Goal: Communication & Community: Ask a question

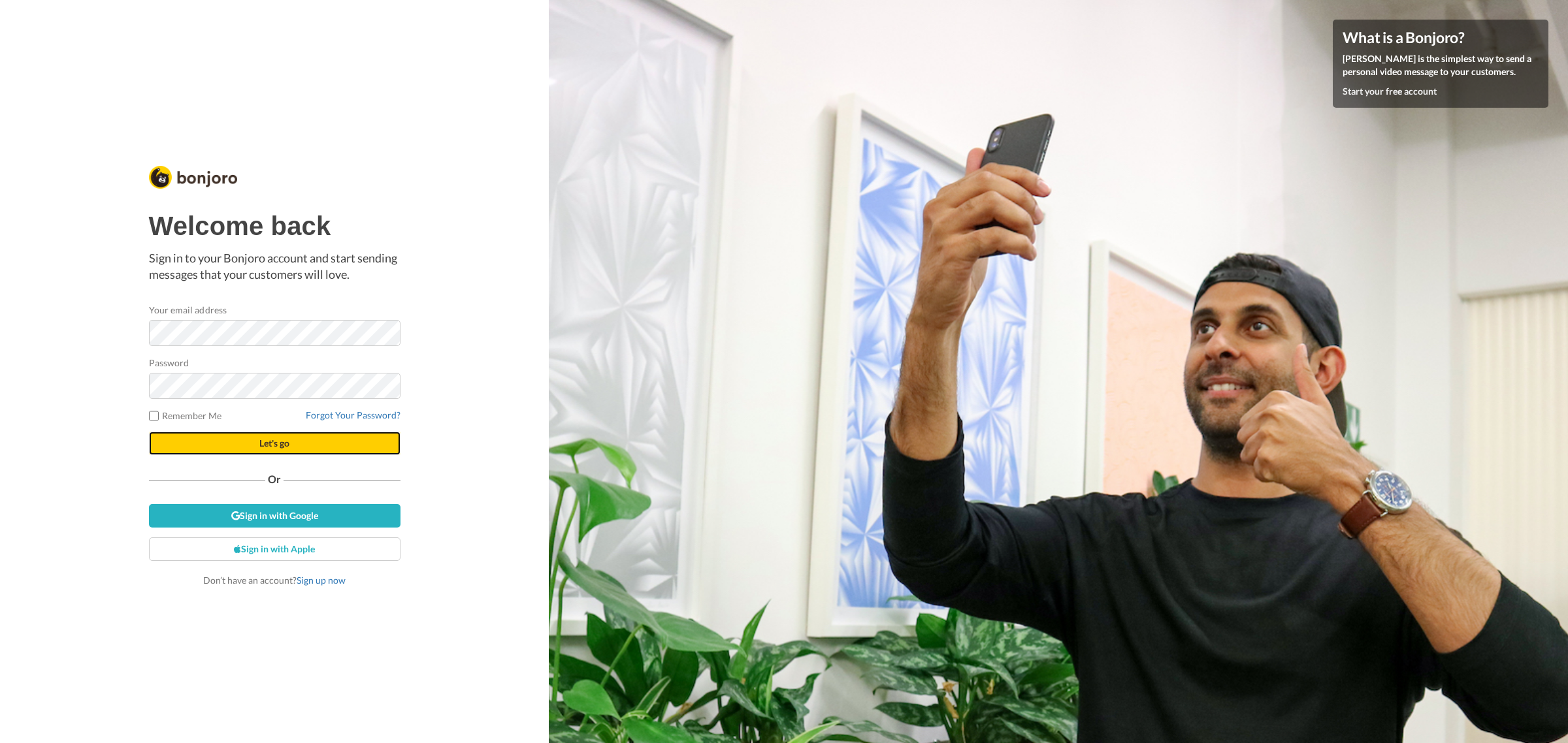
click at [299, 445] on button "Let's go" at bounding box center [274, 443] width 251 height 23
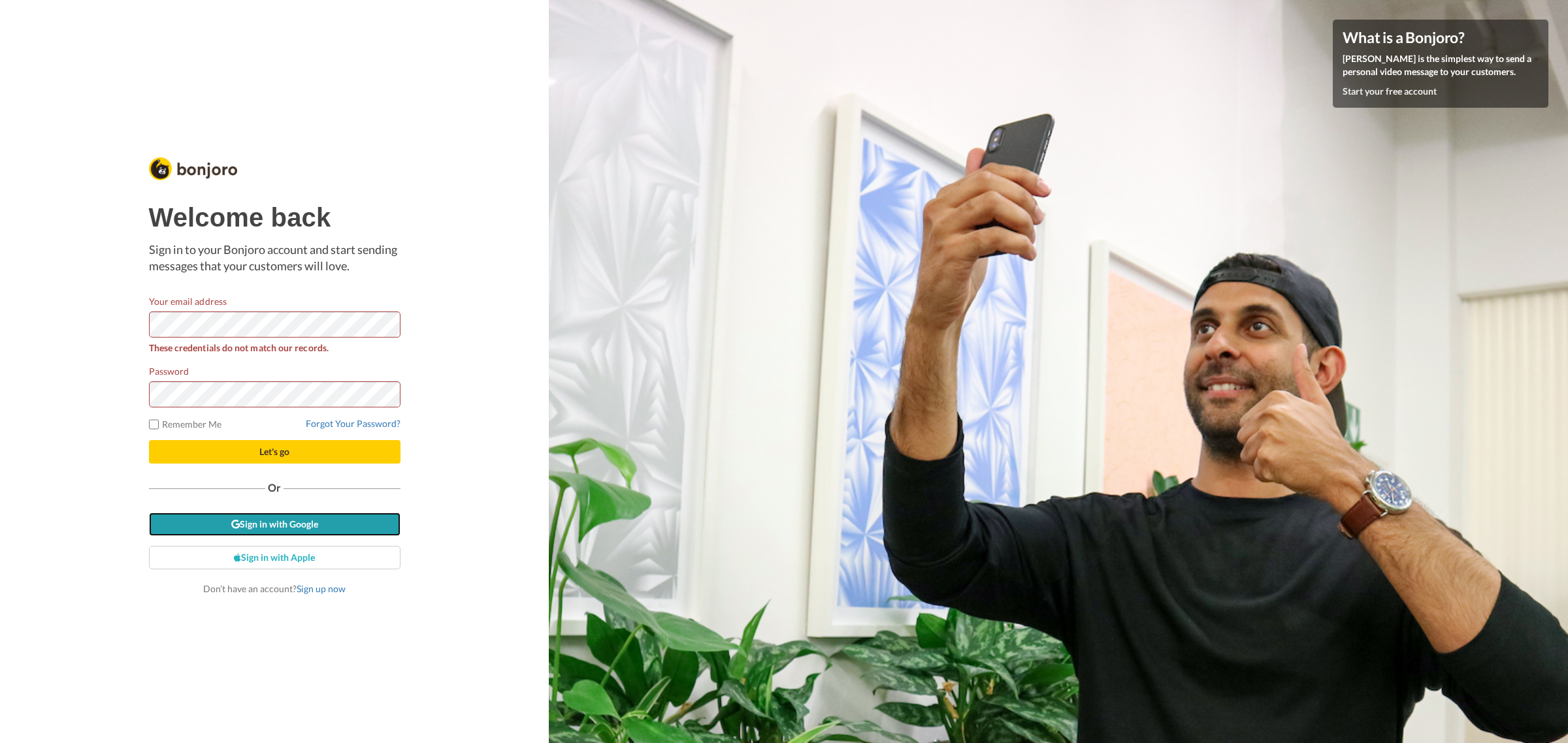
click at [319, 518] on link "Sign in with Google" at bounding box center [274, 525] width 251 height 23
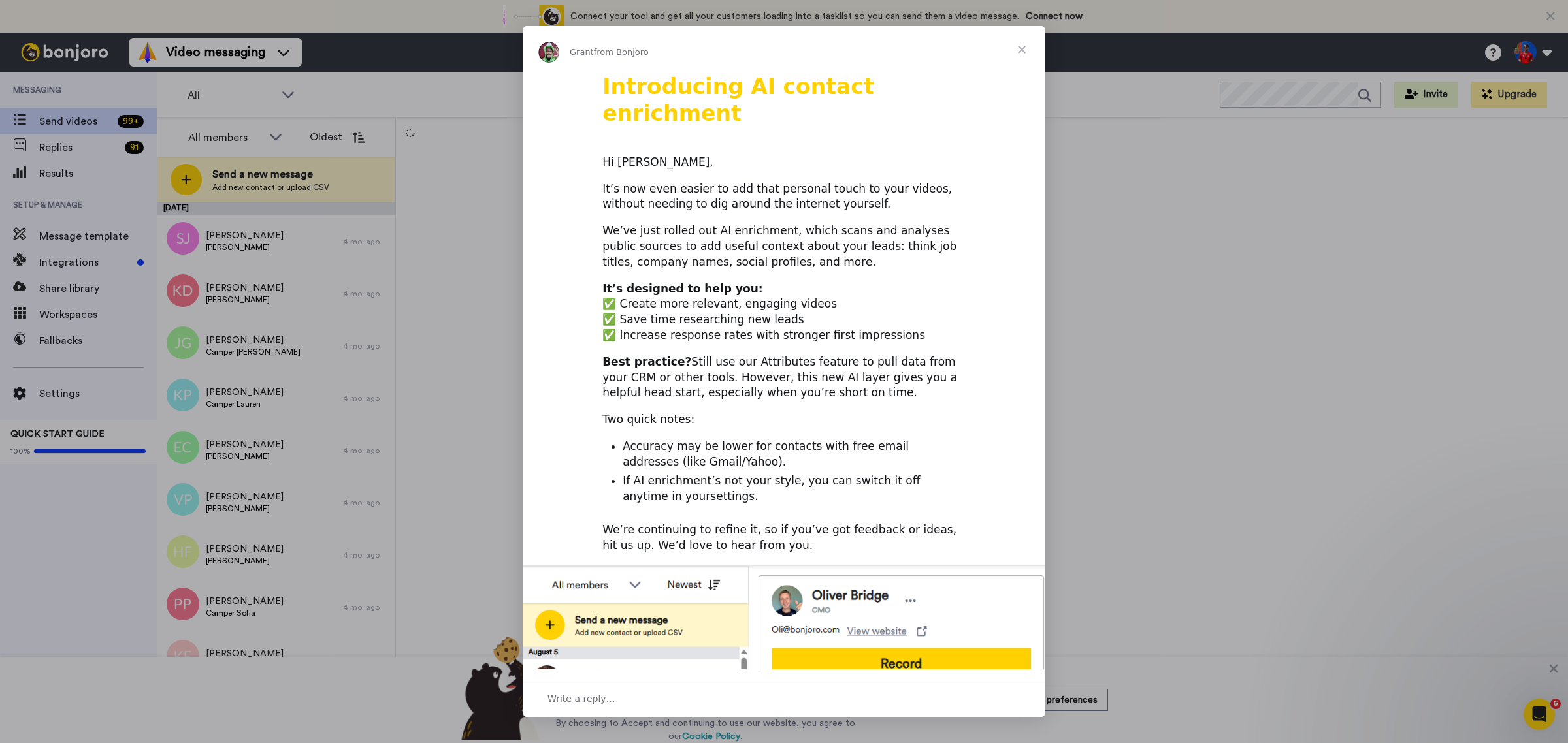
click at [1023, 54] on span "Close" at bounding box center [1022, 50] width 47 height 47
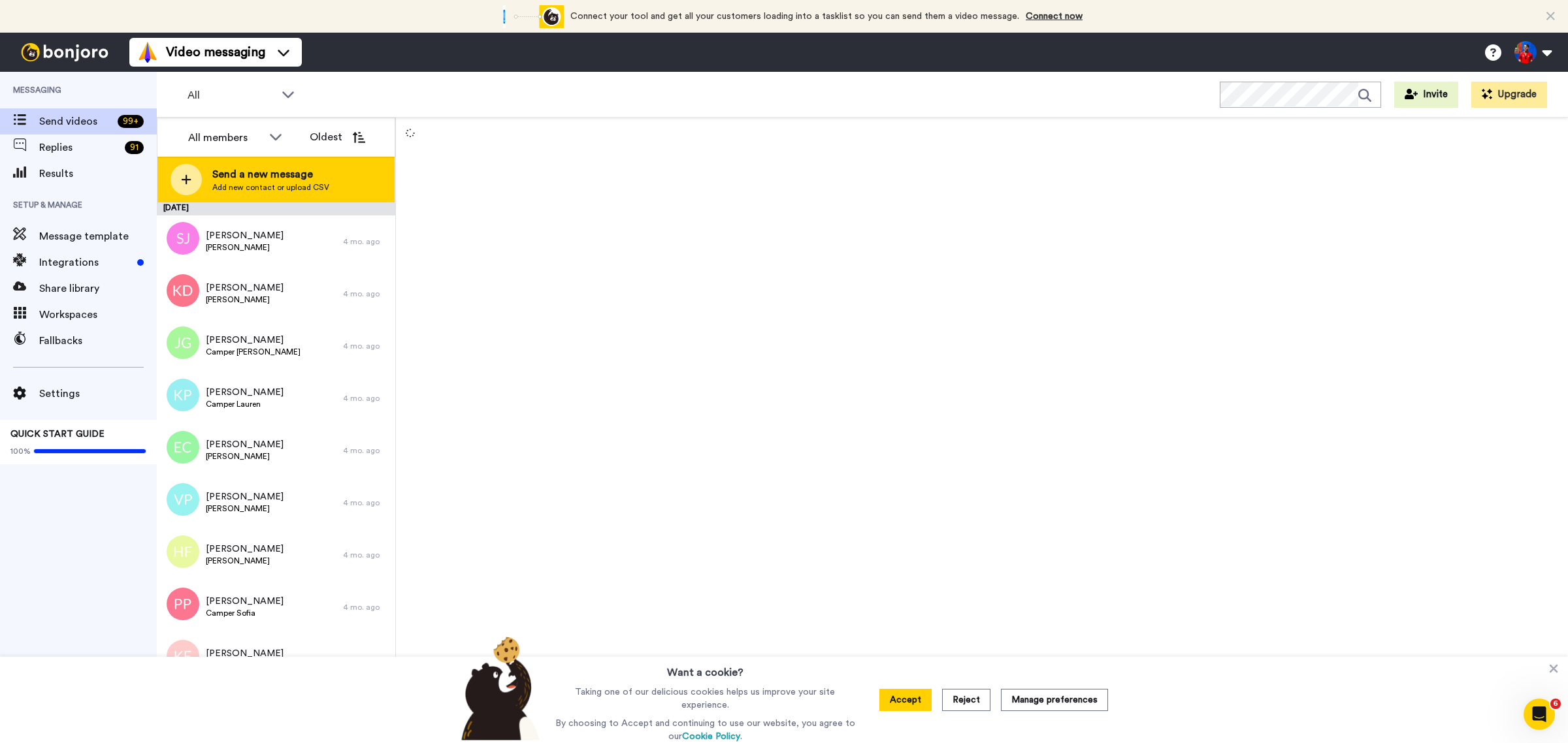
click at [243, 185] on span "Add new contact or upload CSV" at bounding box center [271, 188] width 117 height 10
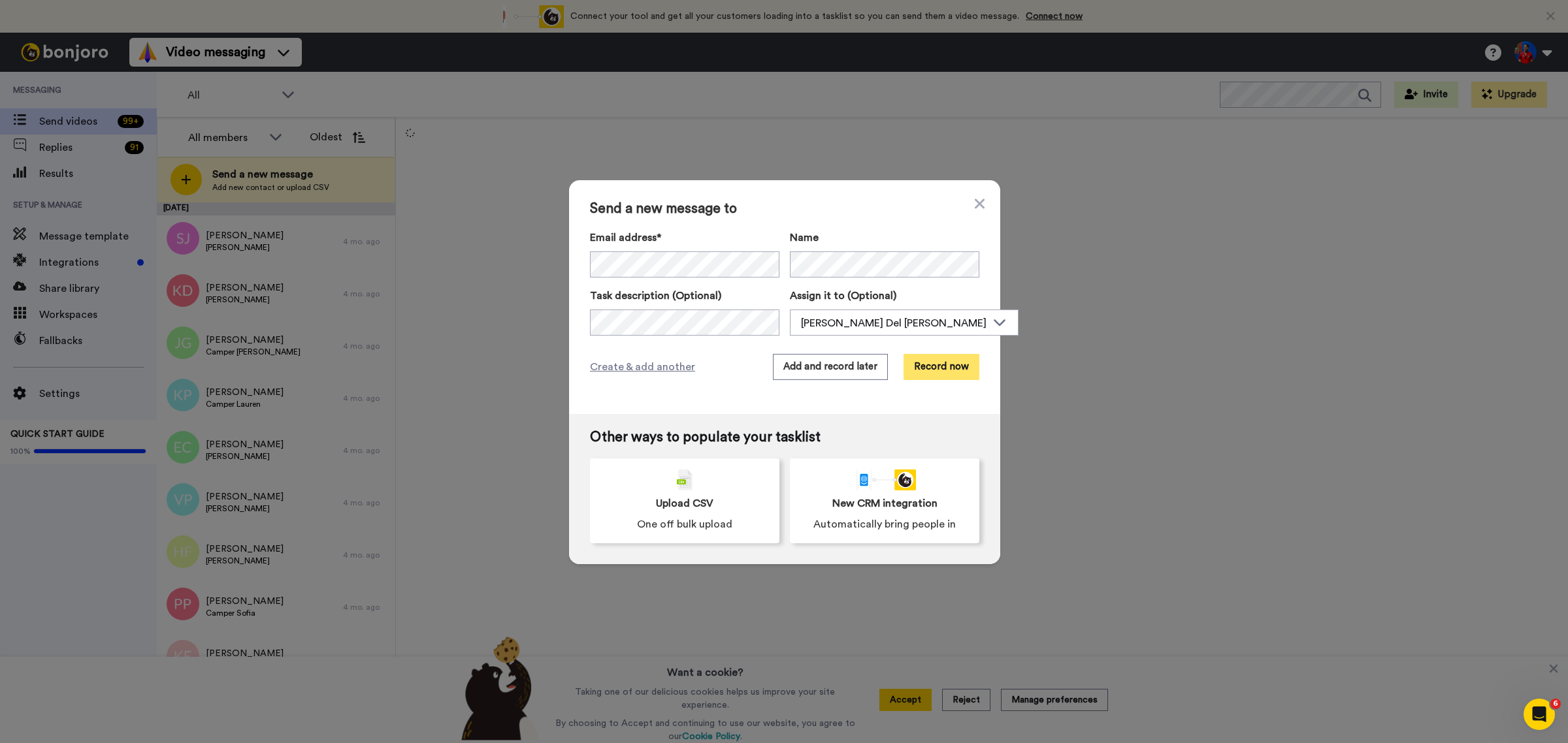
click at [935, 373] on button "Record now" at bounding box center [941, 367] width 76 height 26
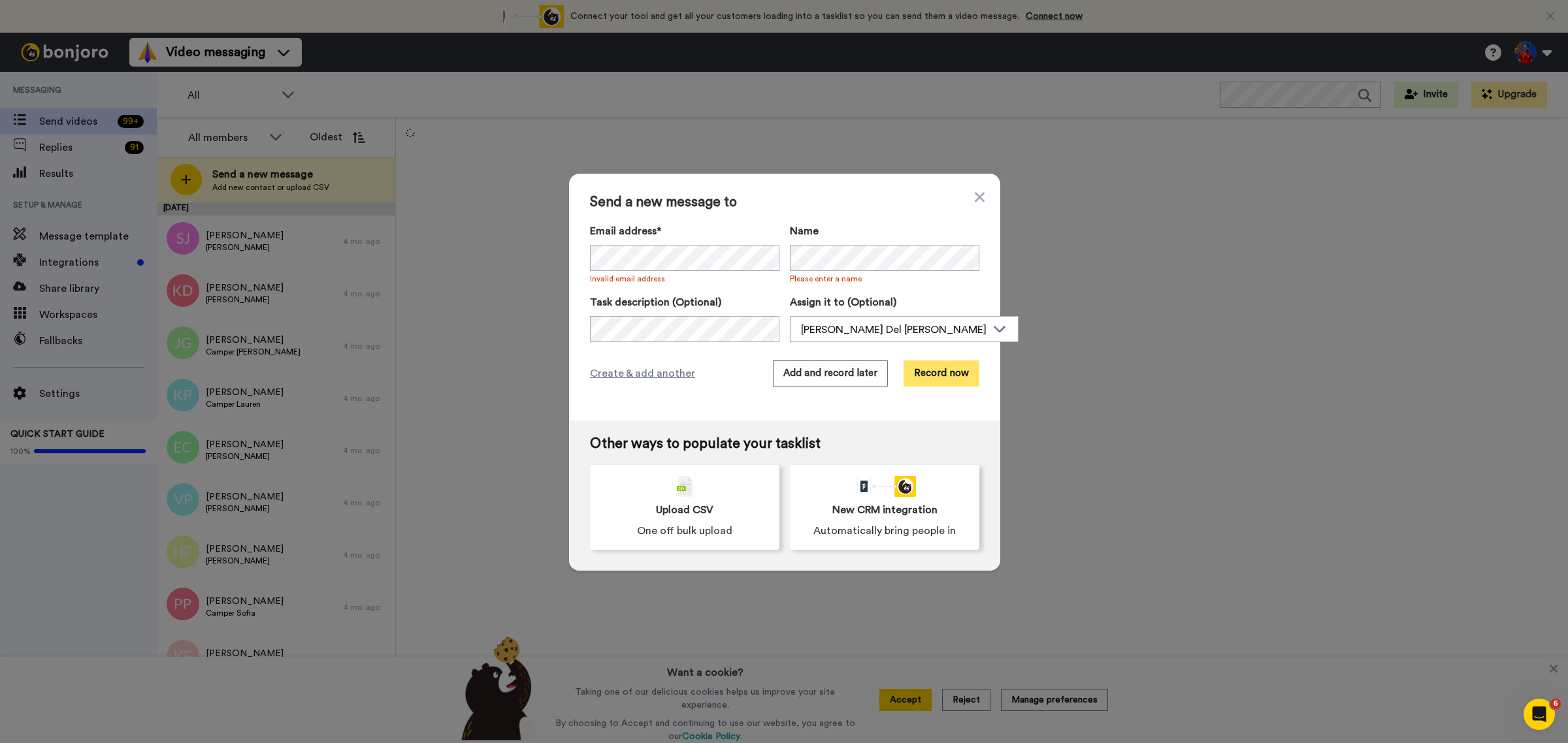
click at [932, 379] on button "Record now" at bounding box center [941, 374] width 76 height 26
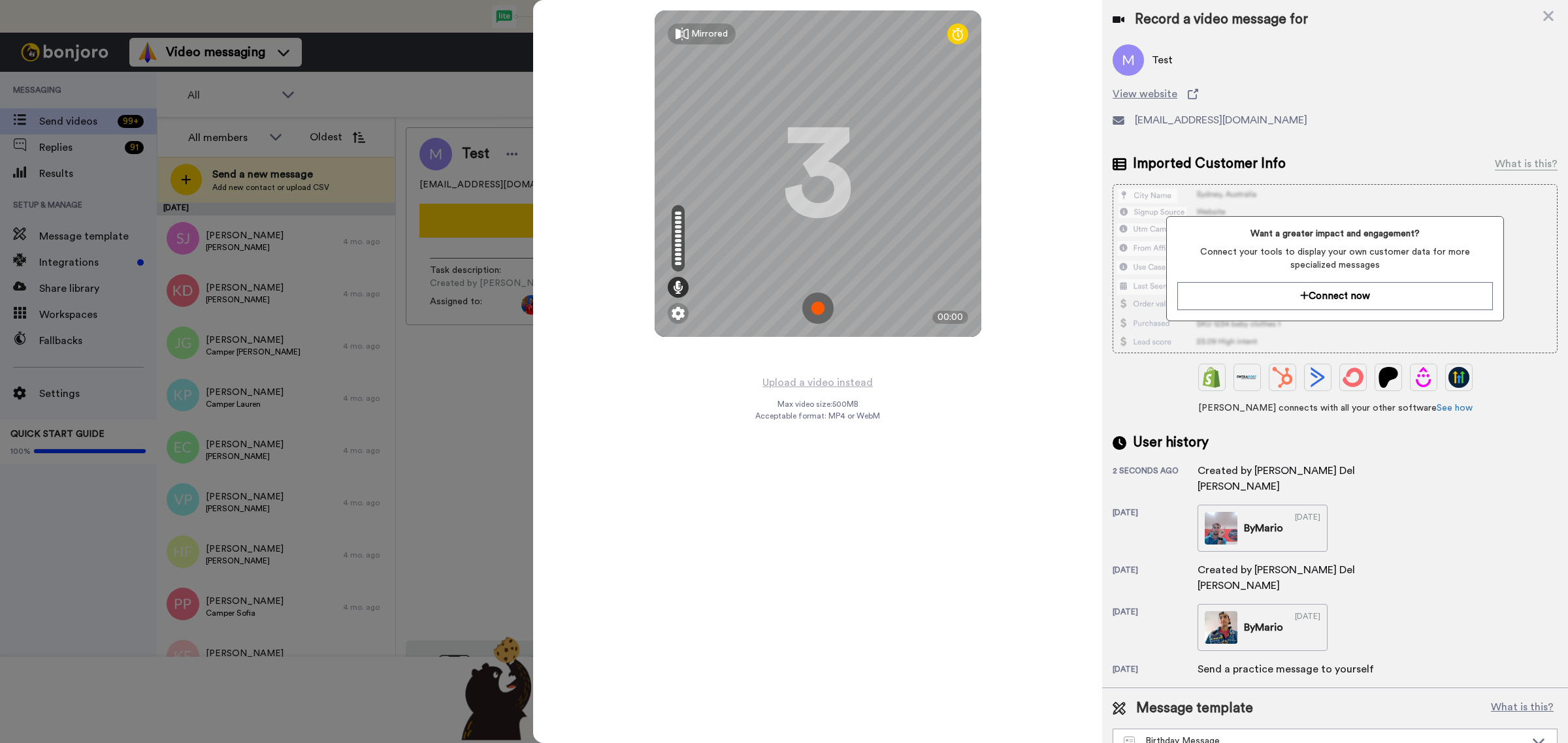
click at [814, 304] on img at bounding box center [818, 308] width 32 height 32
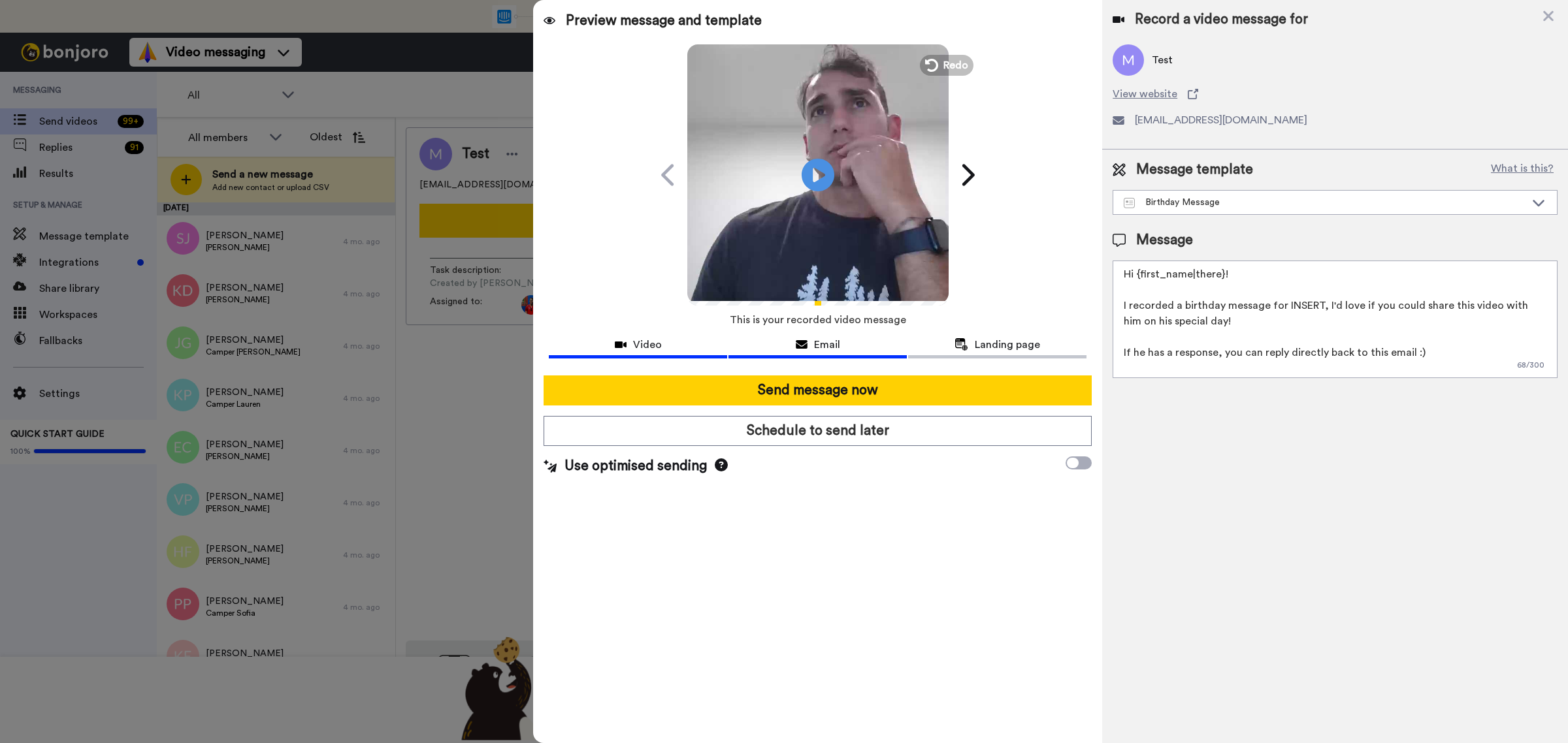
click at [863, 348] on div "Email" at bounding box center [817, 344] width 178 height 15
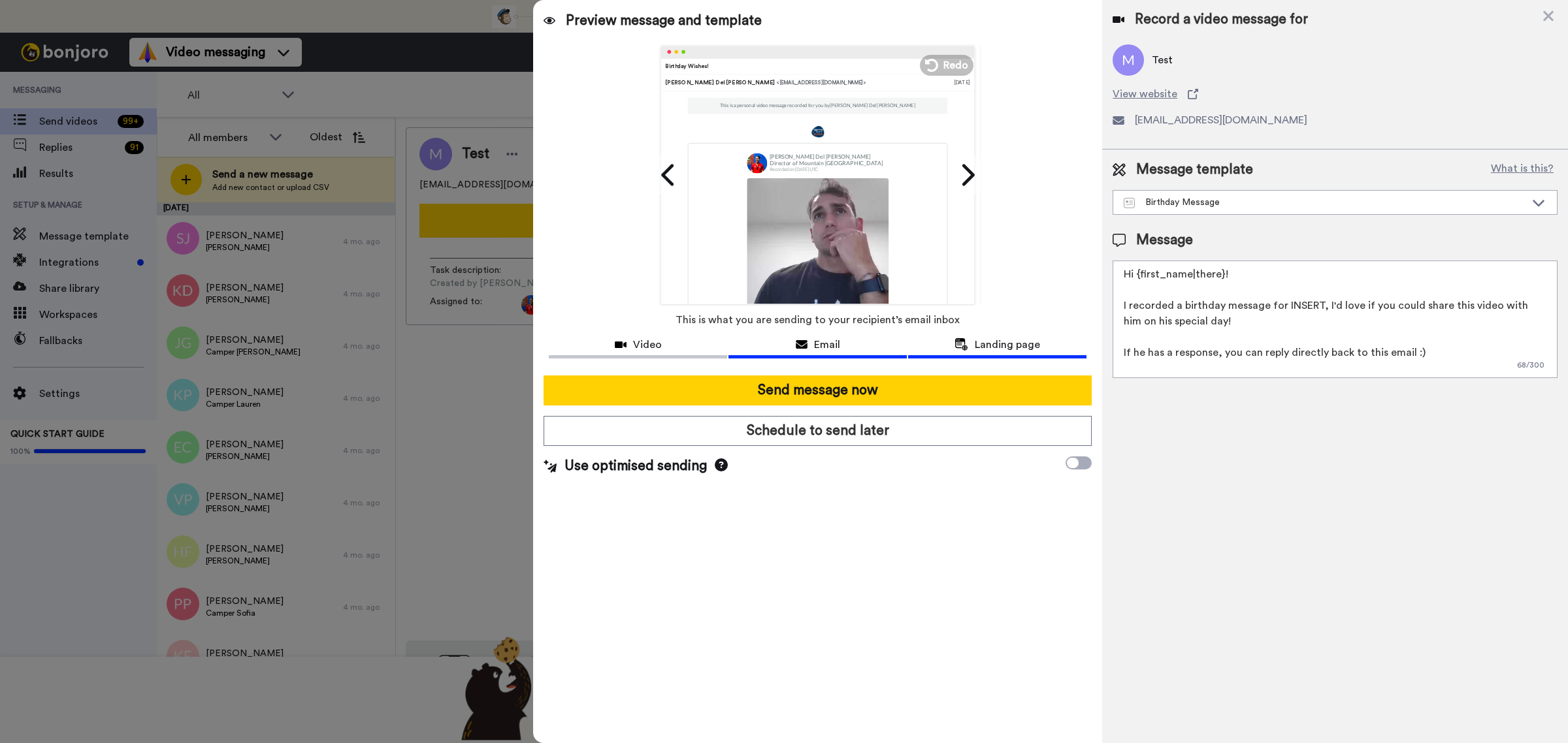
click at [971, 352] on button "Landing page" at bounding box center [997, 346] width 178 height 24
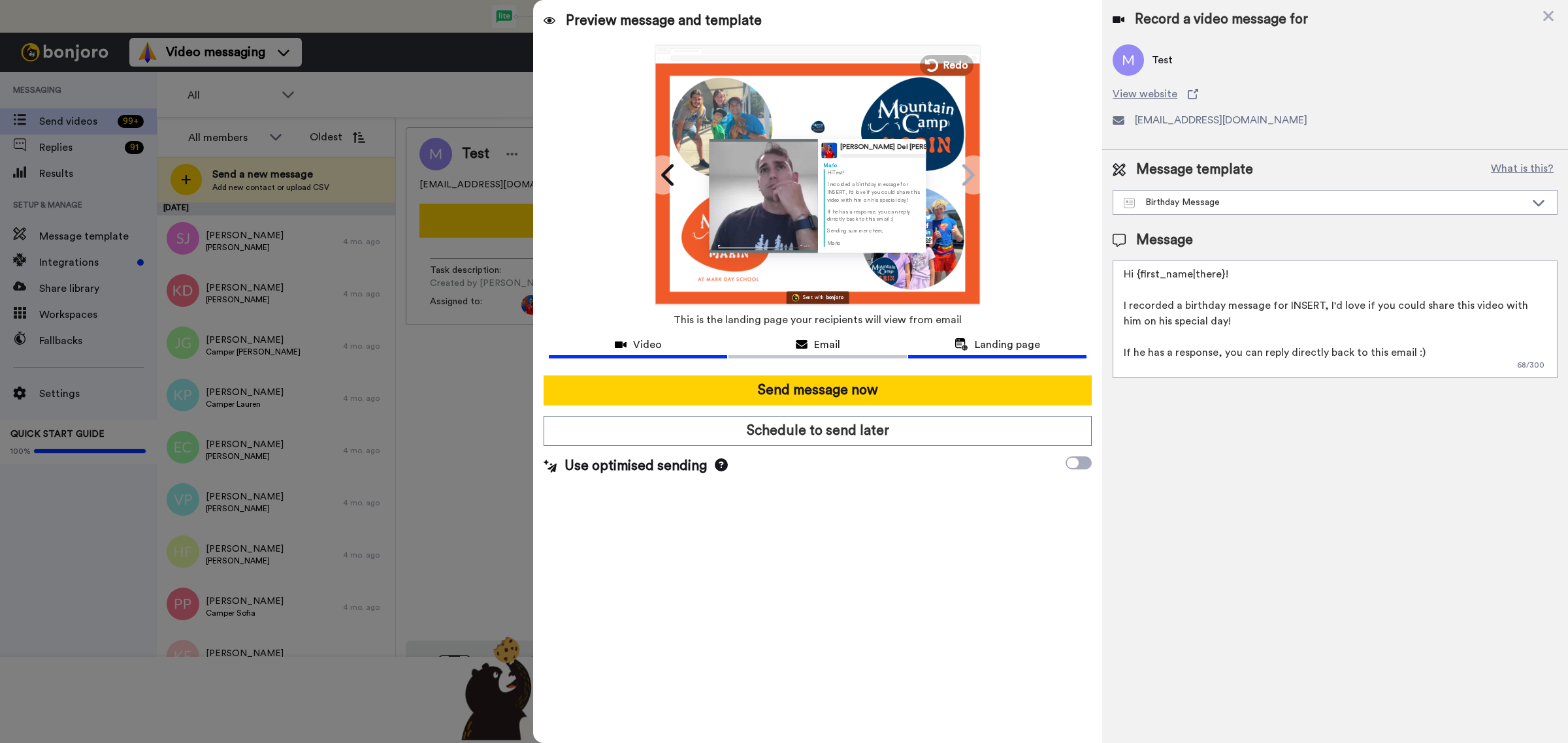
click at [704, 334] on button "Video" at bounding box center [638, 346] width 178 height 24
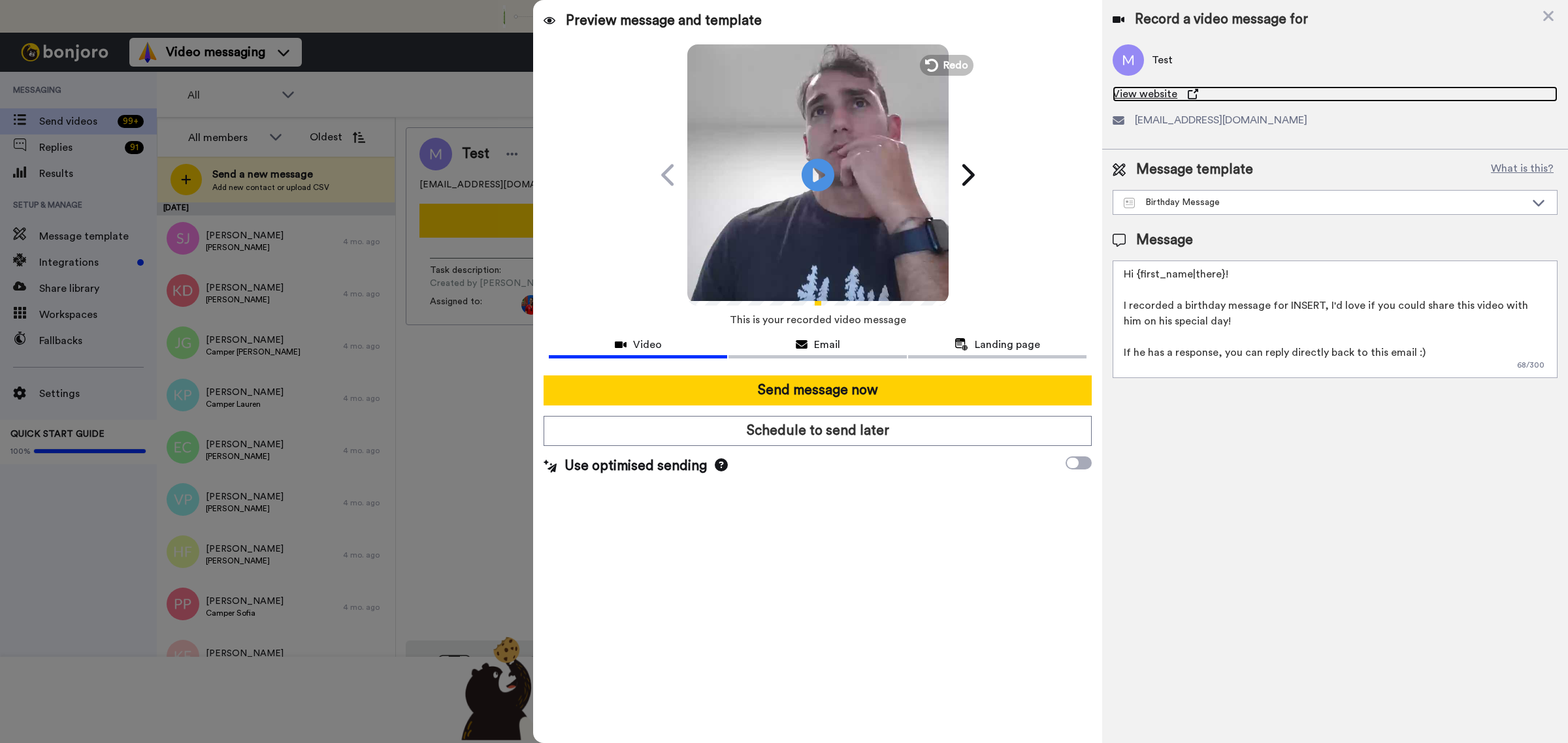
click at [1188, 96] on icon at bounding box center [1193, 94] width 10 height 10
drag, startPoint x: 859, startPoint y: 256, endPoint x: 651, endPoint y: 580, distance: 385.0
click at [651, 580] on div "Preview message and template Play/Pause Birthday Wishes! [PERSON_NAME] Del [PER…" at bounding box center [817, 372] width 569 height 743
click at [720, 469] on icon at bounding box center [721, 465] width 13 height 13
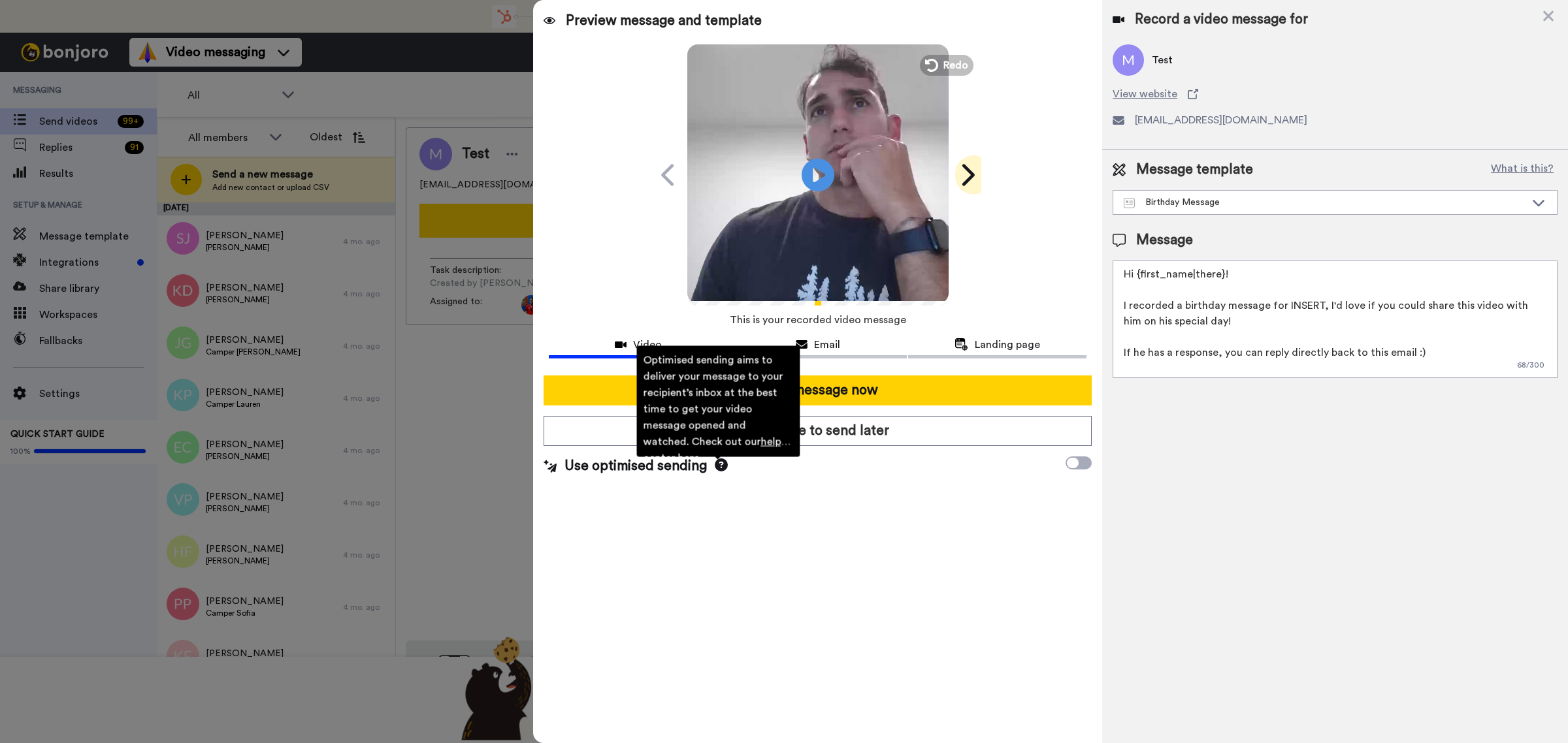
click at [977, 174] on icon at bounding box center [967, 175] width 21 height 25
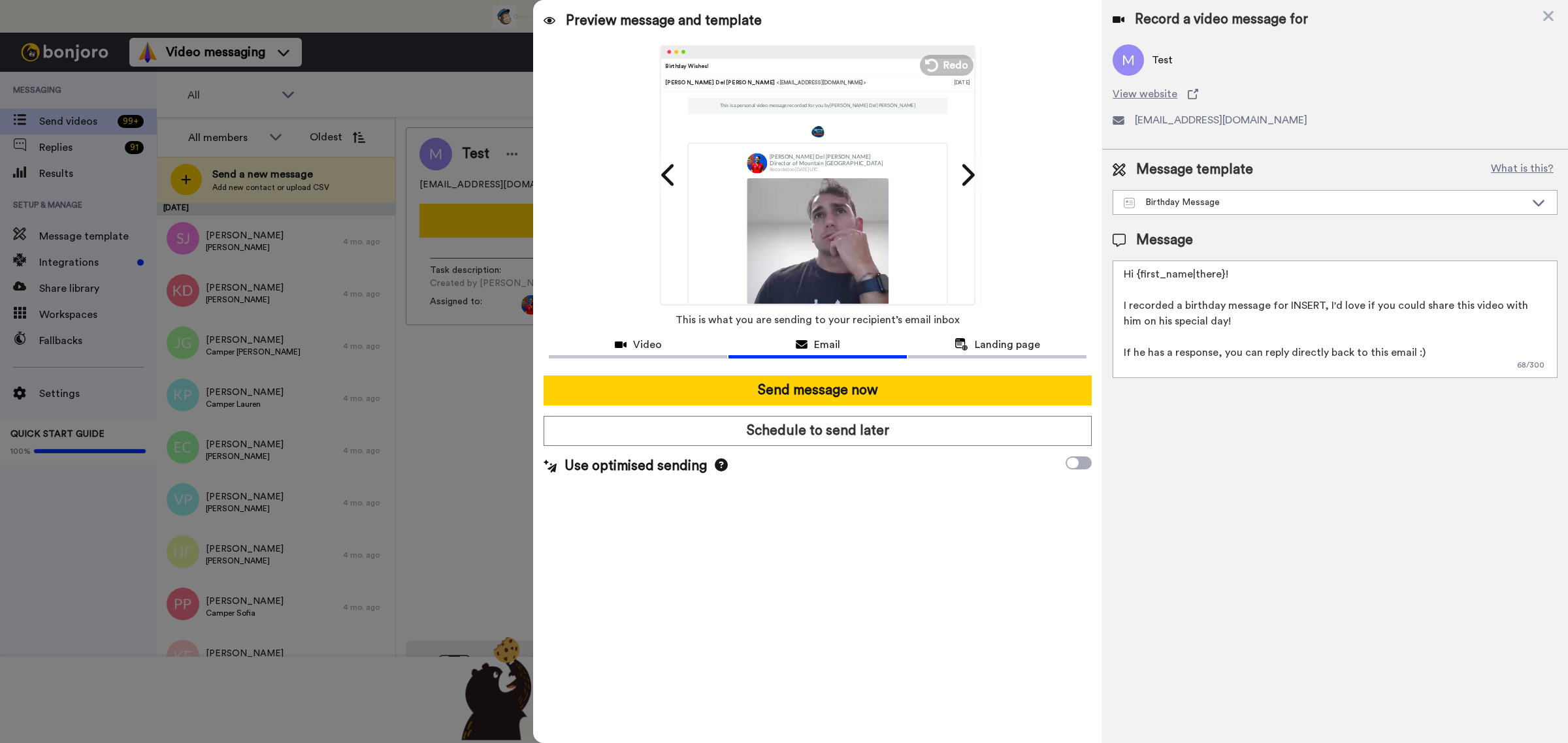
drag, startPoint x: 785, startPoint y: 117, endPoint x: 1212, endPoint y: 56, distance: 431.3
click at [1212, 56] on div "Test" at bounding box center [1335, 60] width 445 height 32
click at [665, 344] on div "Video" at bounding box center [638, 344] width 178 height 15
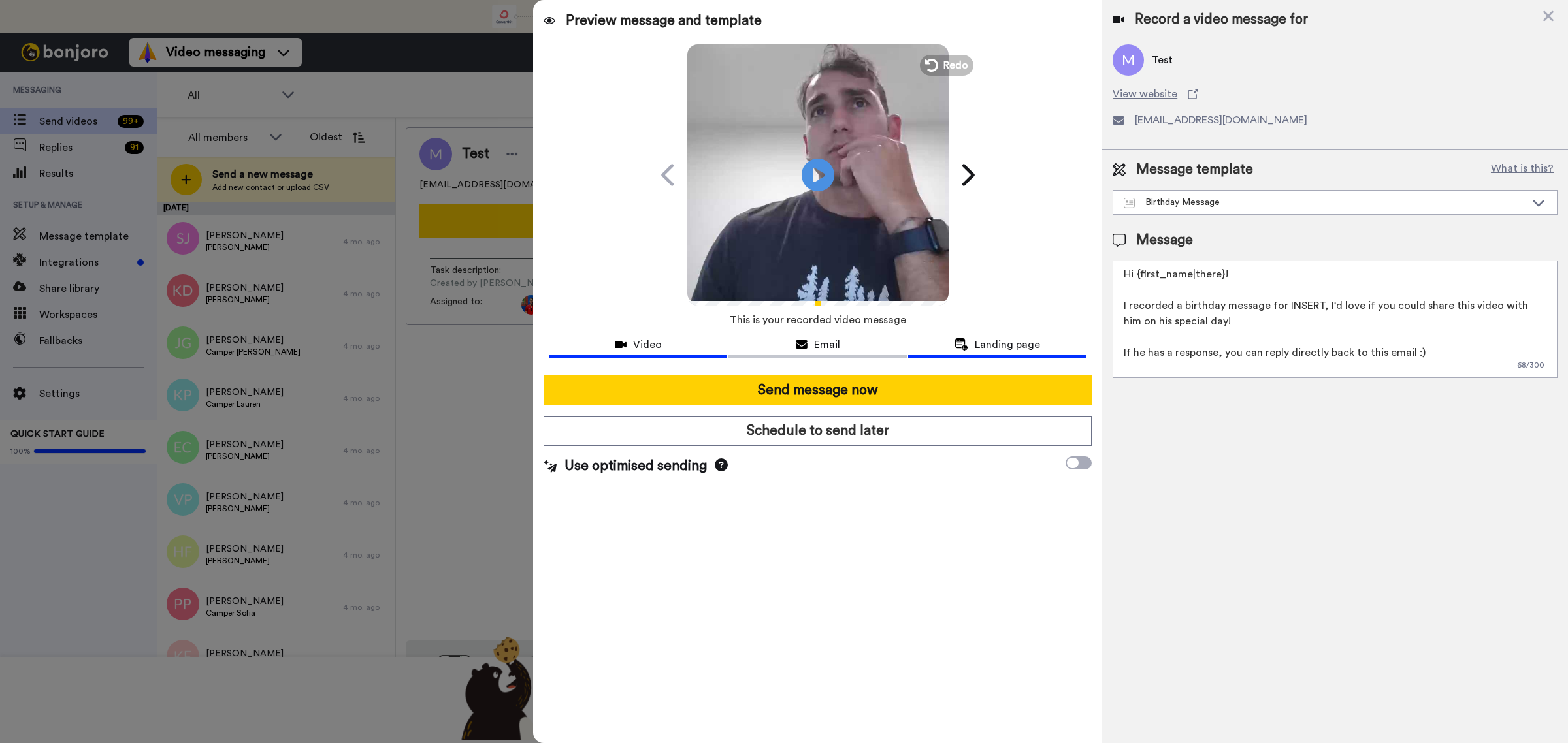
click at [992, 340] on span "Landing page" at bounding box center [1007, 344] width 65 height 15
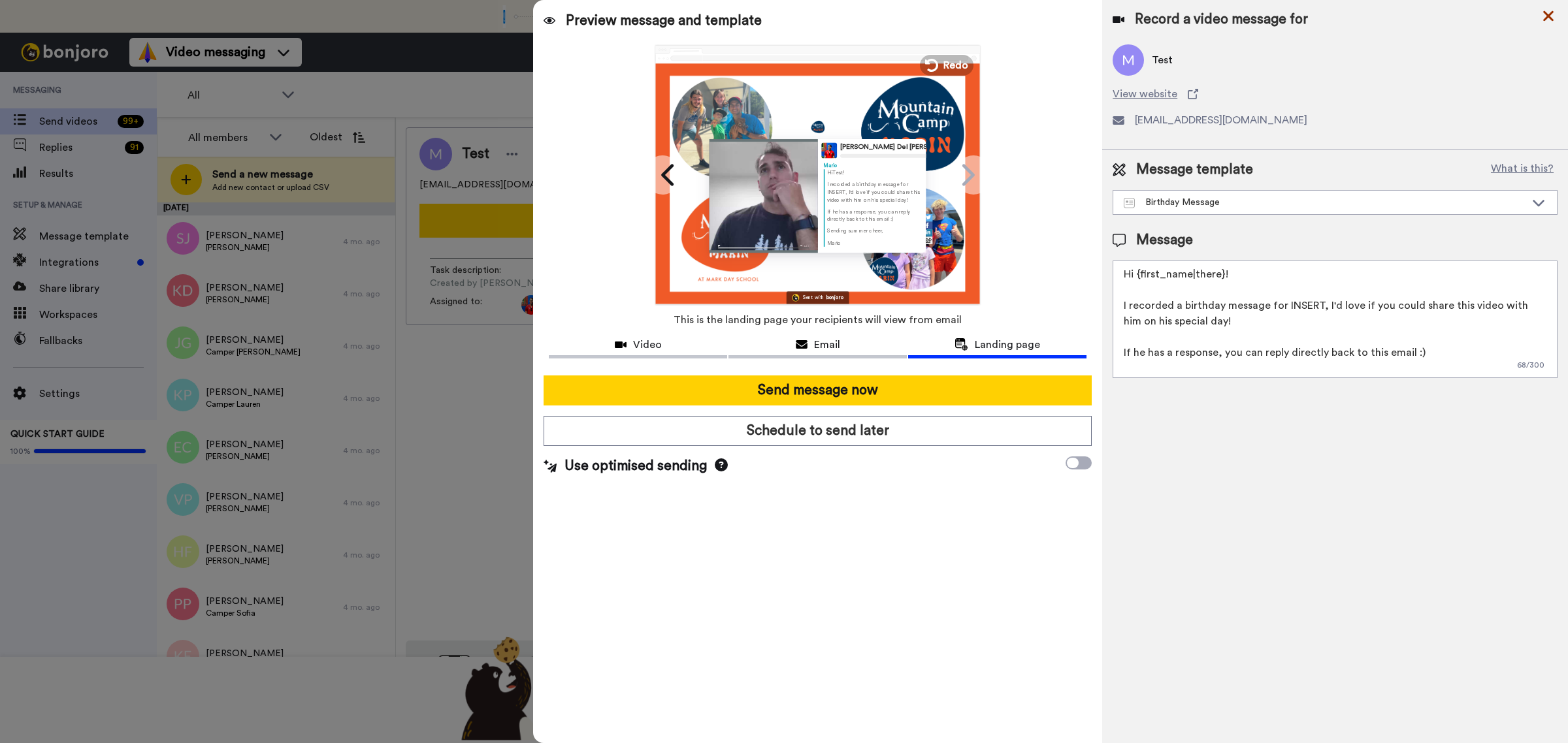
click at [1546, 21] on icon at bounding box center [1549, 16] width 13 height 16
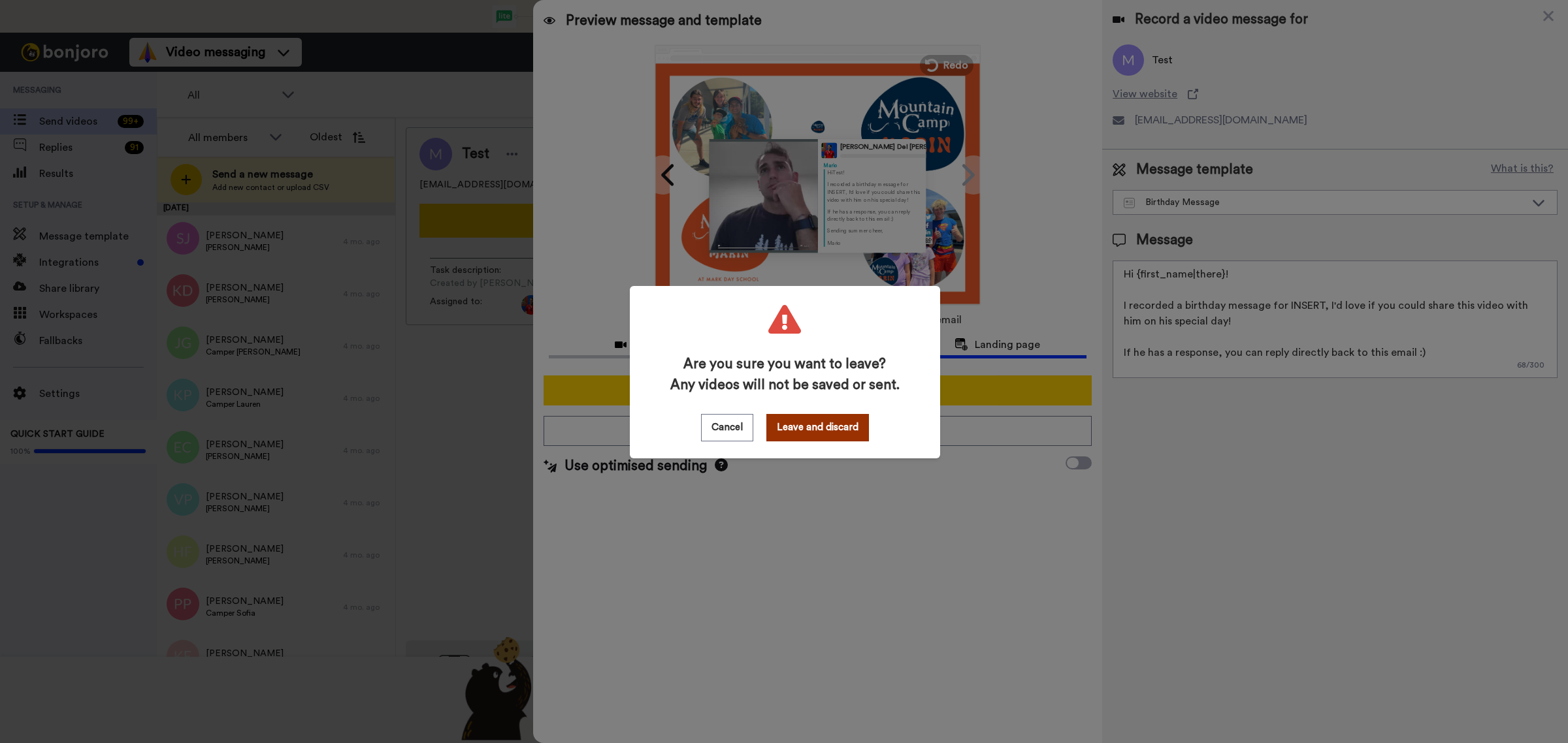
click at [820, 423] on button "Leave and discard" at bounding box center [818, 427] width 103 height 27
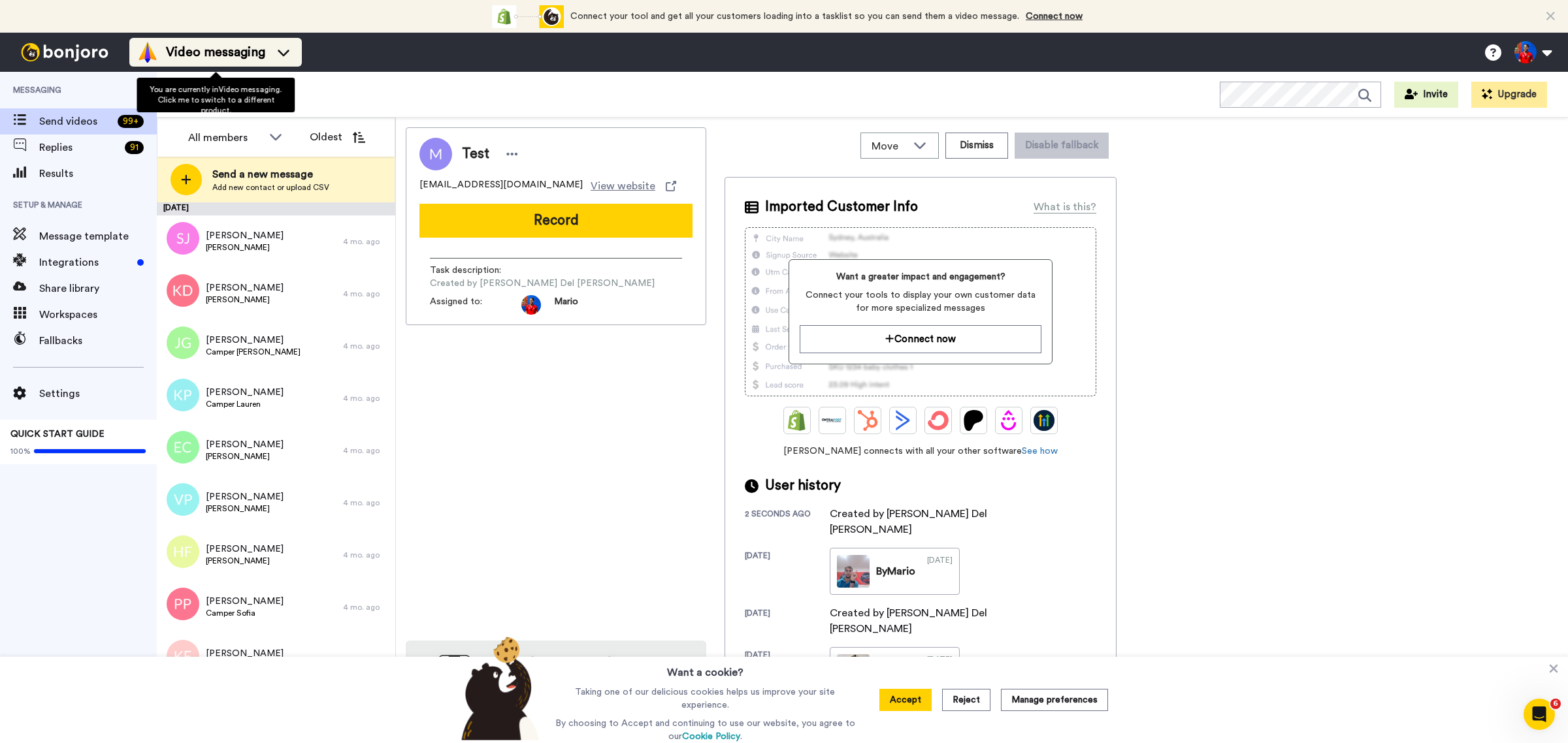
click at [180, 51] on span "Video messaging" at bounding box center [215, 52] width 99 height 18
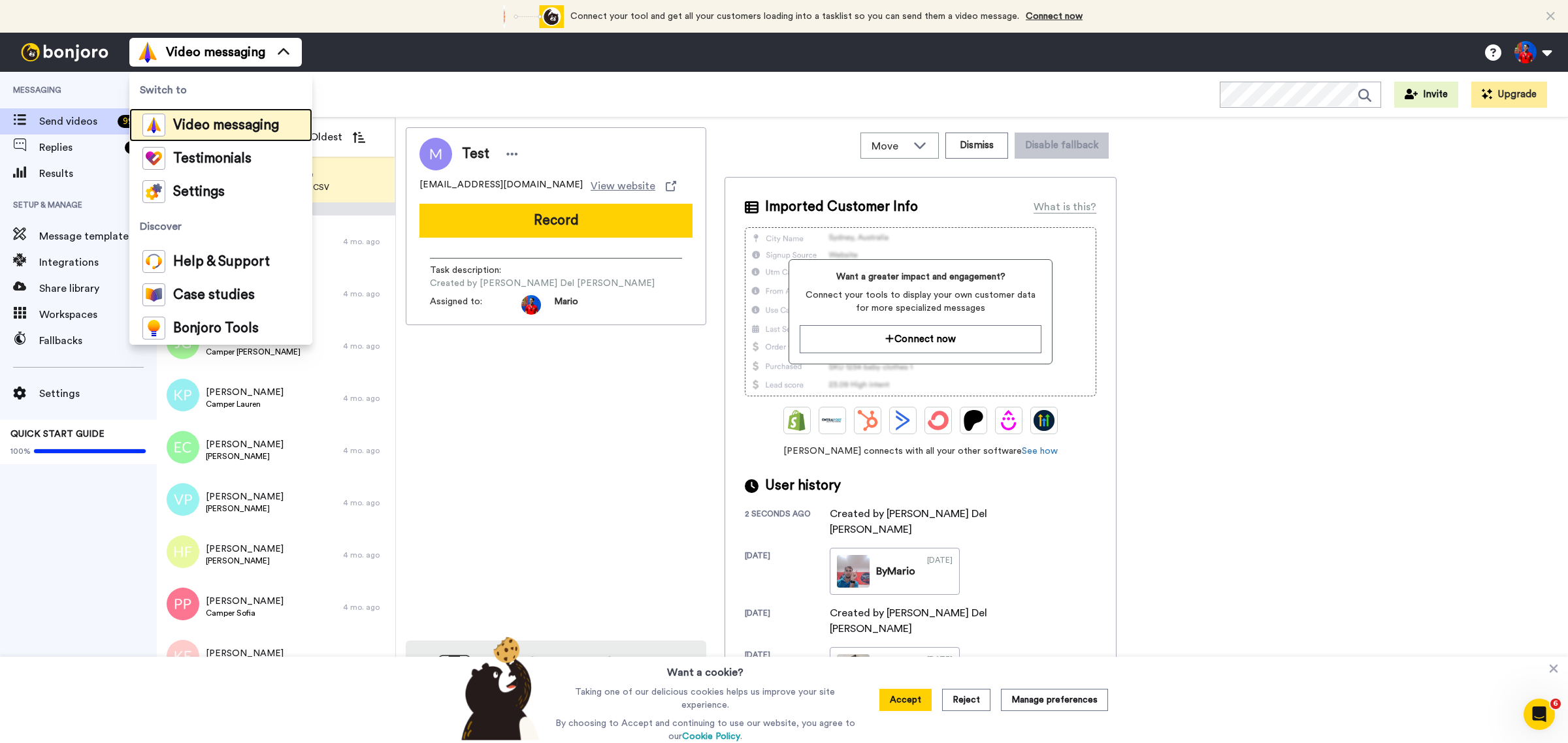
click at [220, 137] on li "Video messaging" at bounding box center [221, 125] width 183 height 33
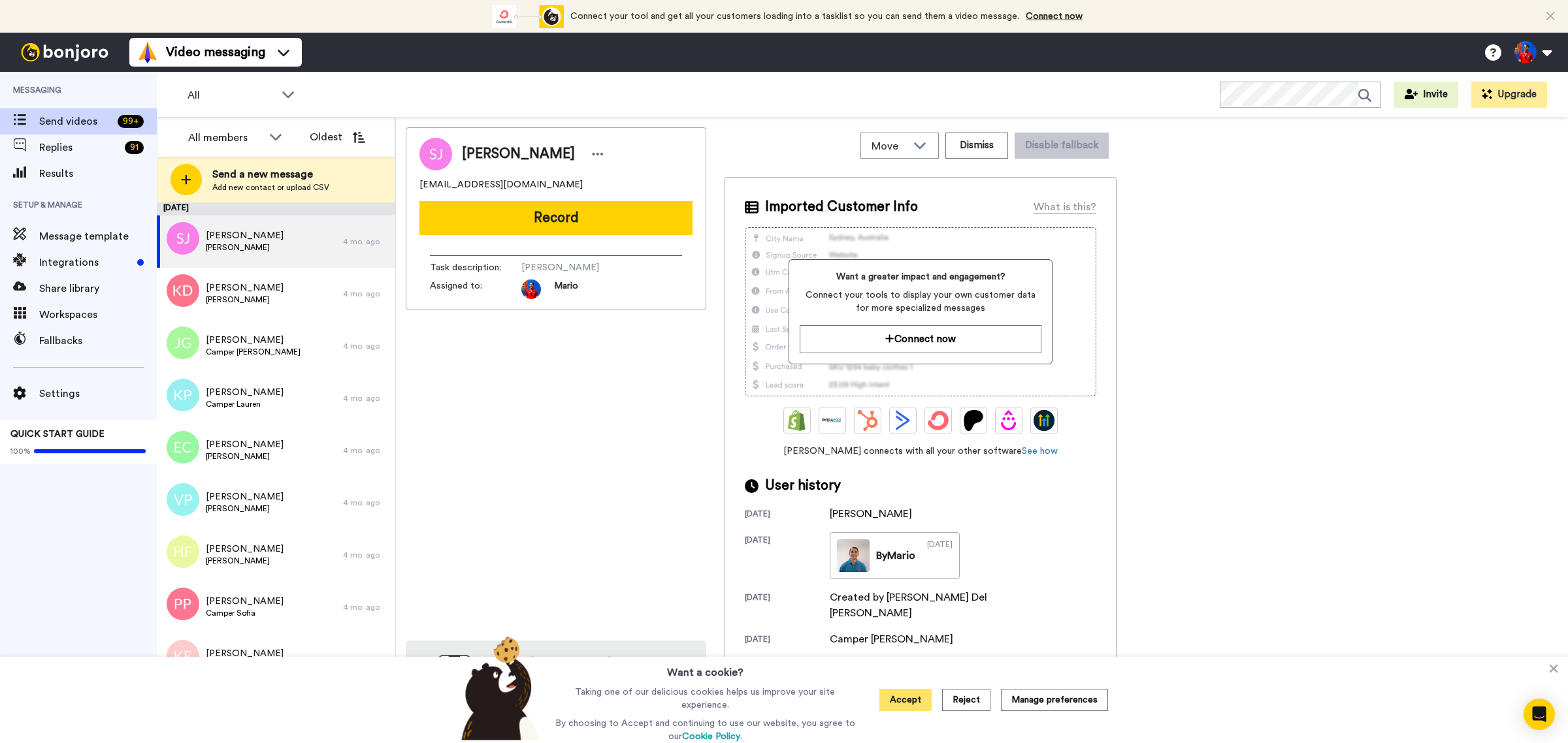
click at [913, 709] on button "Accept" at bounding box center [905, 700] width 52 height 22
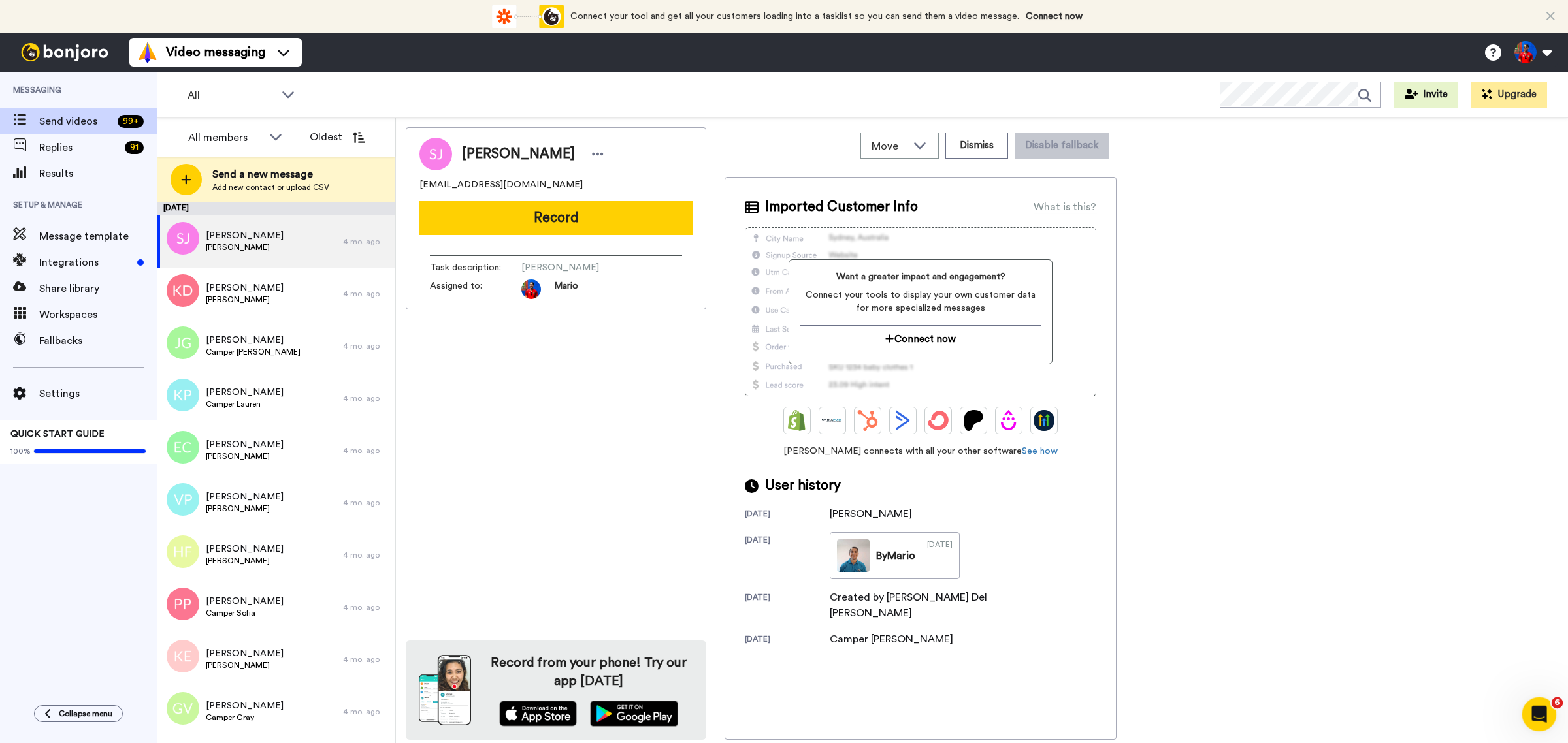
click at [1538, 725] on div "Open Intercom Messenger" at bounding box center [1537, 712] width 43 height 43
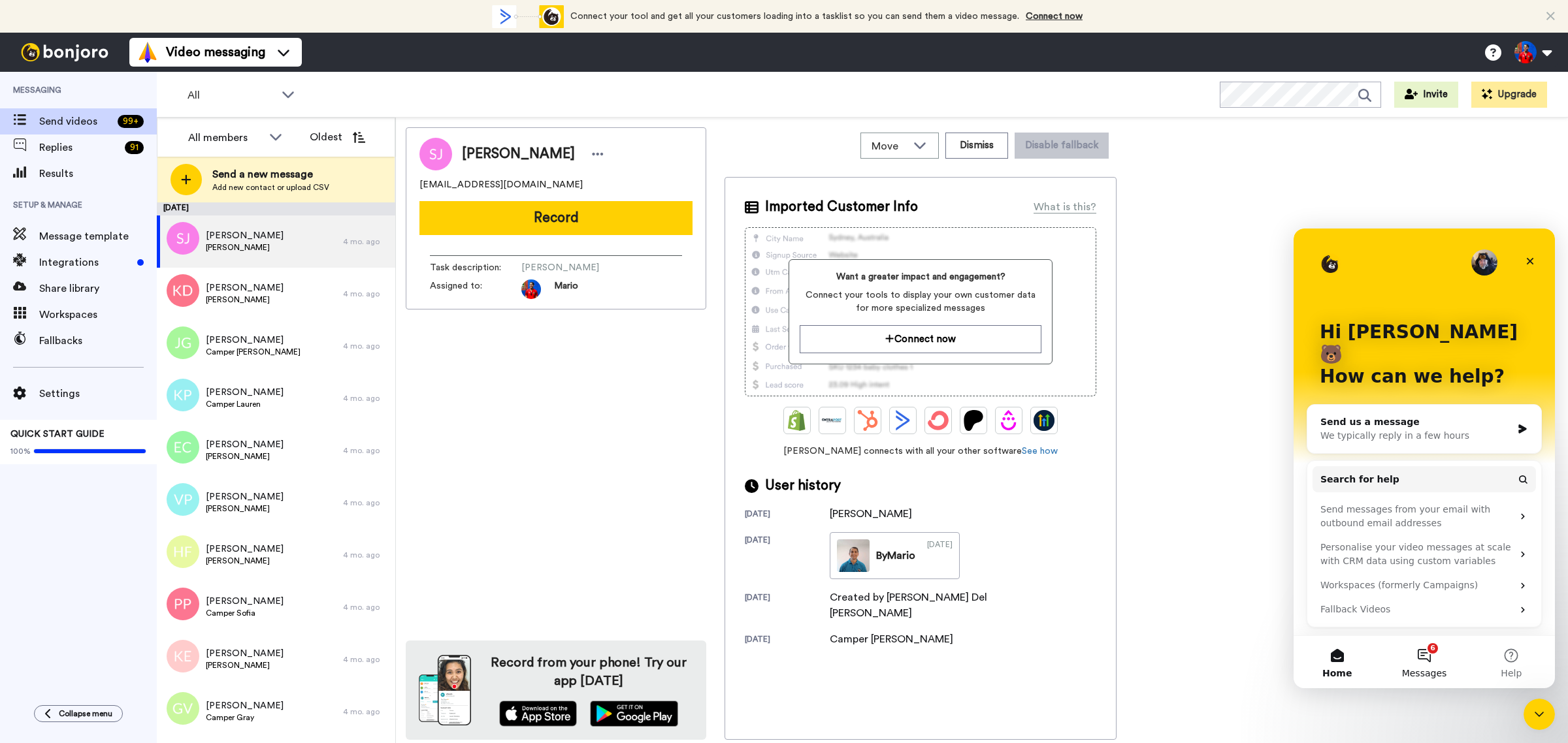
click at [1442, 676] on span "Messages" at bounding box center [1425, 673] width 45 height 9
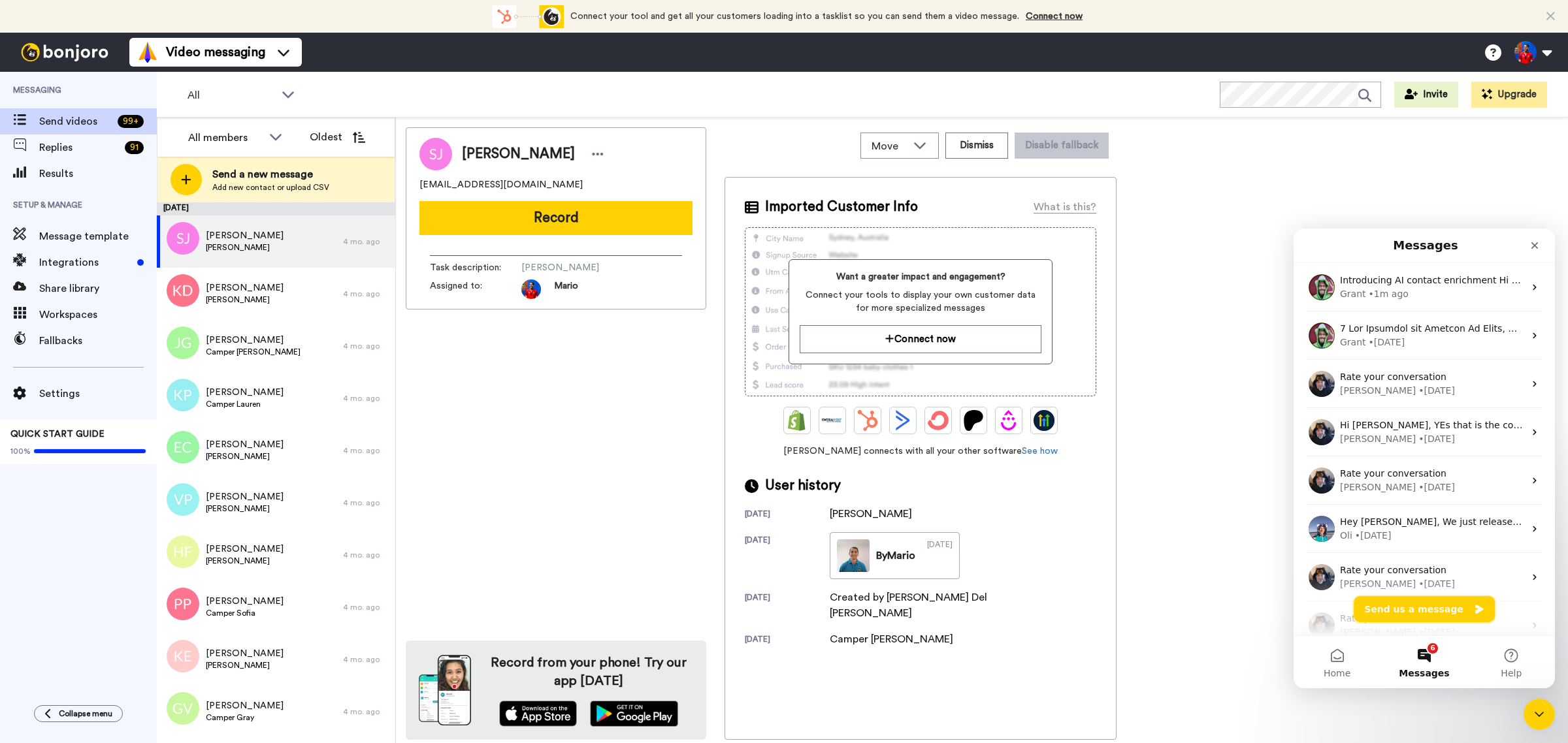
click at [1433, 607] on button "Send us a message" at bounding box center [1424, 610] width 141 height 26
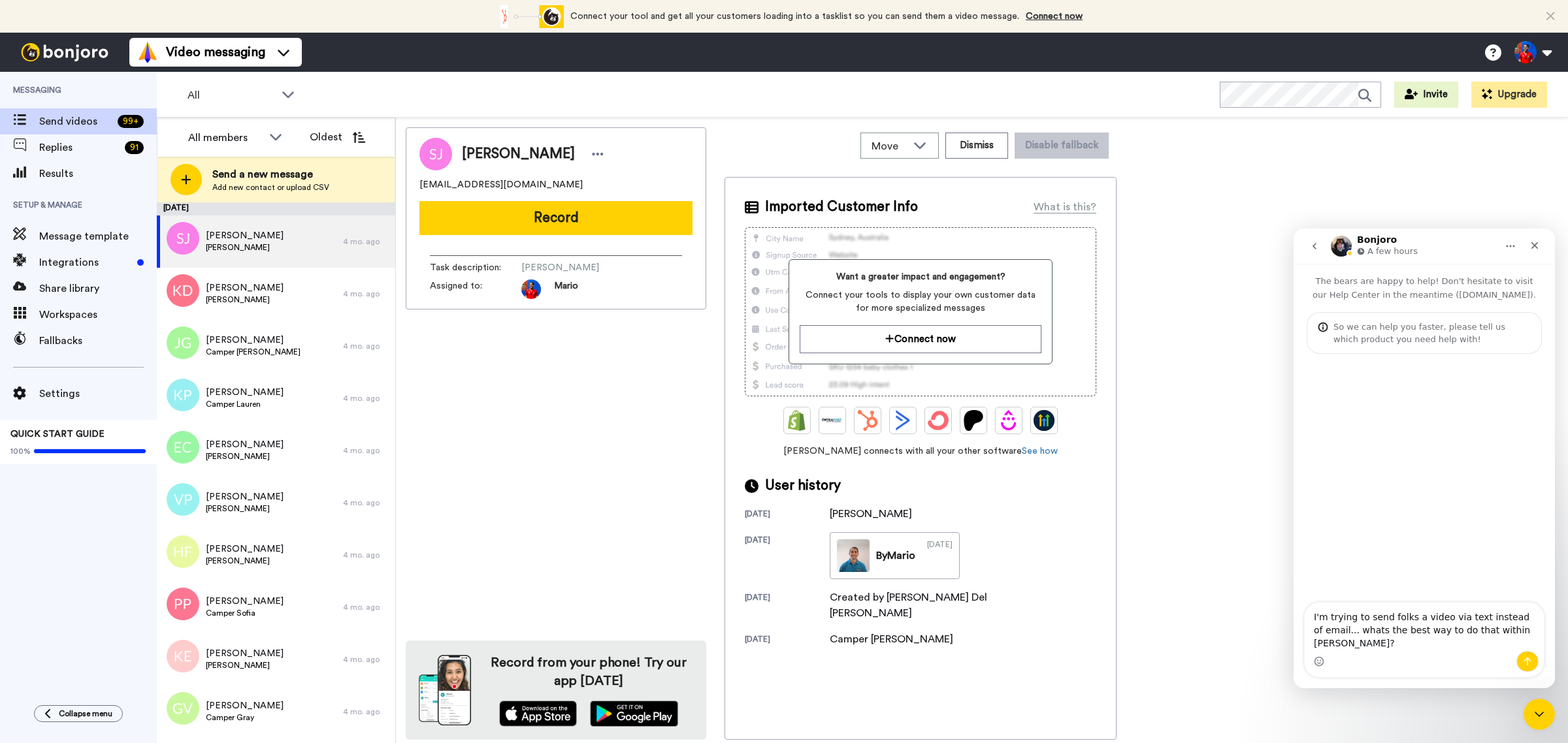
click at [1363, 643] on textarea "I'm trying to send folks a video via text instead of email... whats the best wa…" at bounding box center [1424, 627] width 239 height 48
type textarea "I'm trying to send folks a video via text instead of email... what's the best w…"
